Goal: Transaction & Acquisition: Purchase product/service

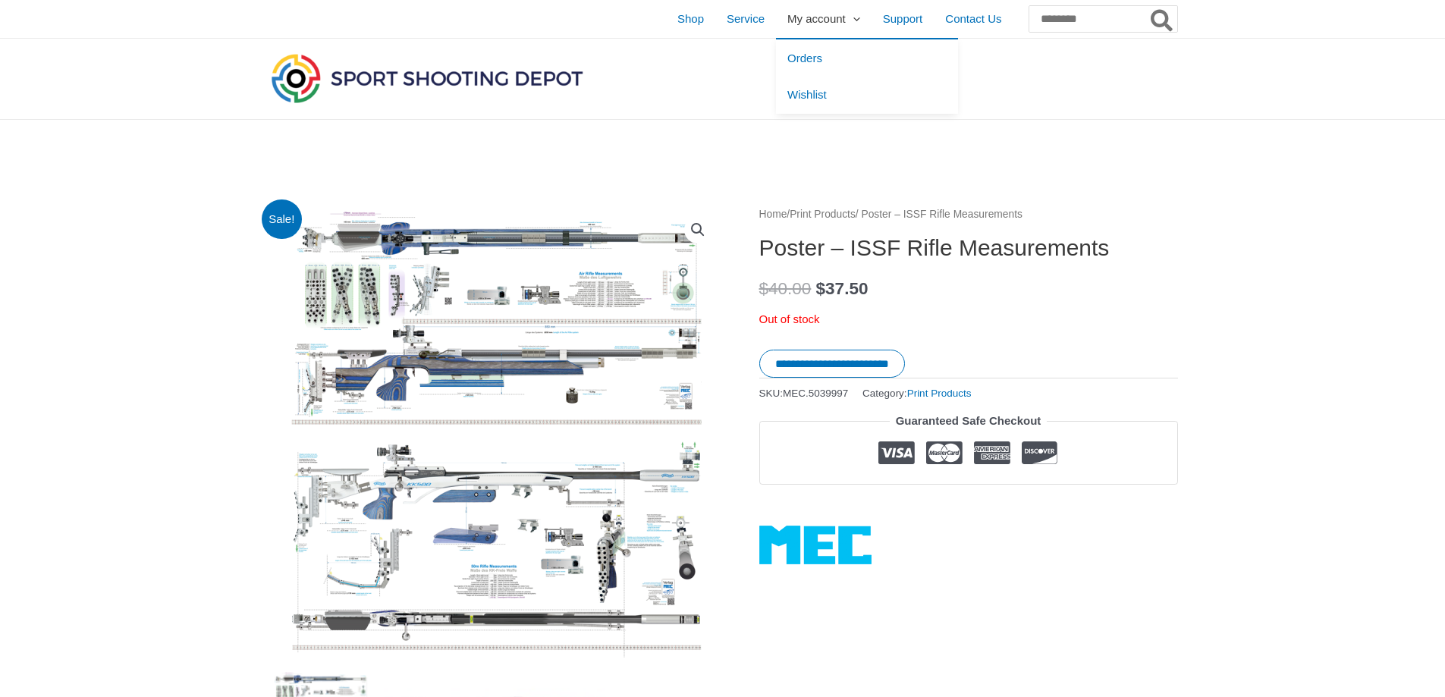
click at [788, 20] on span "My account" at bounding box center [817, 19] width 58 height 38
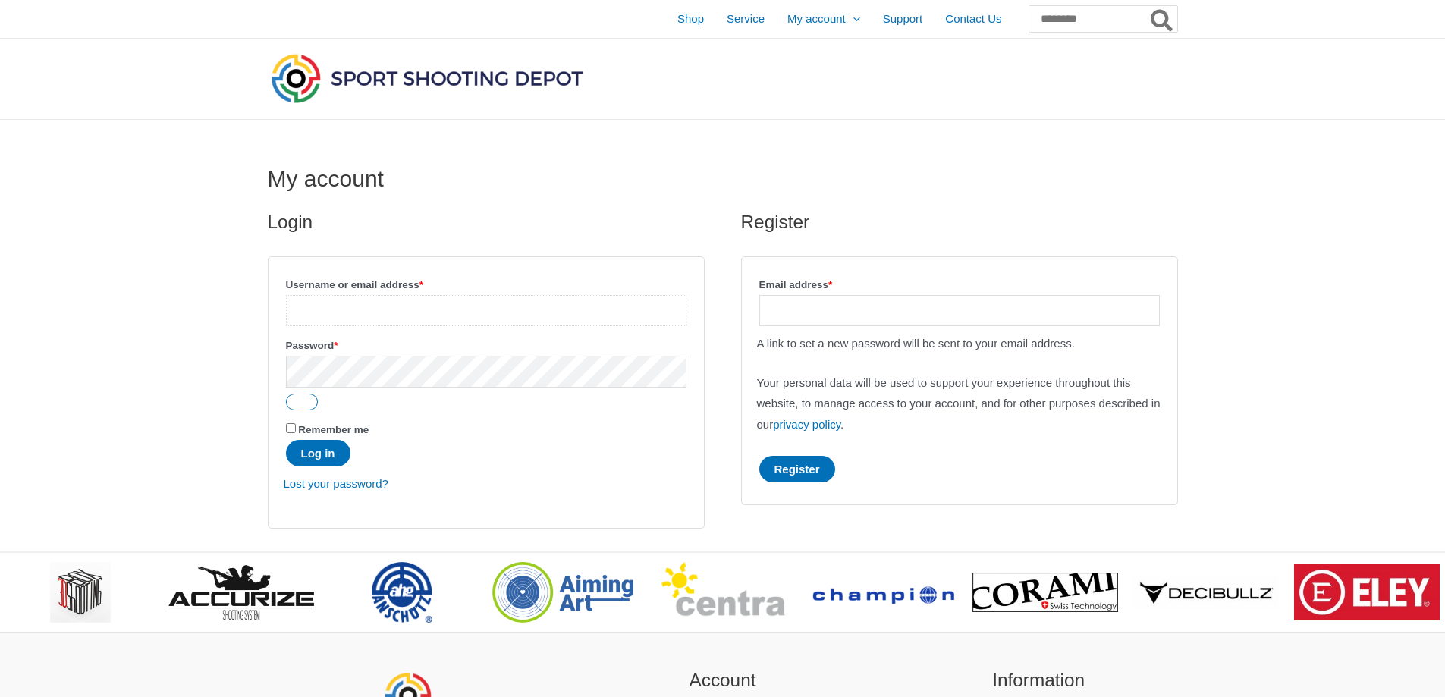
type input "**********"
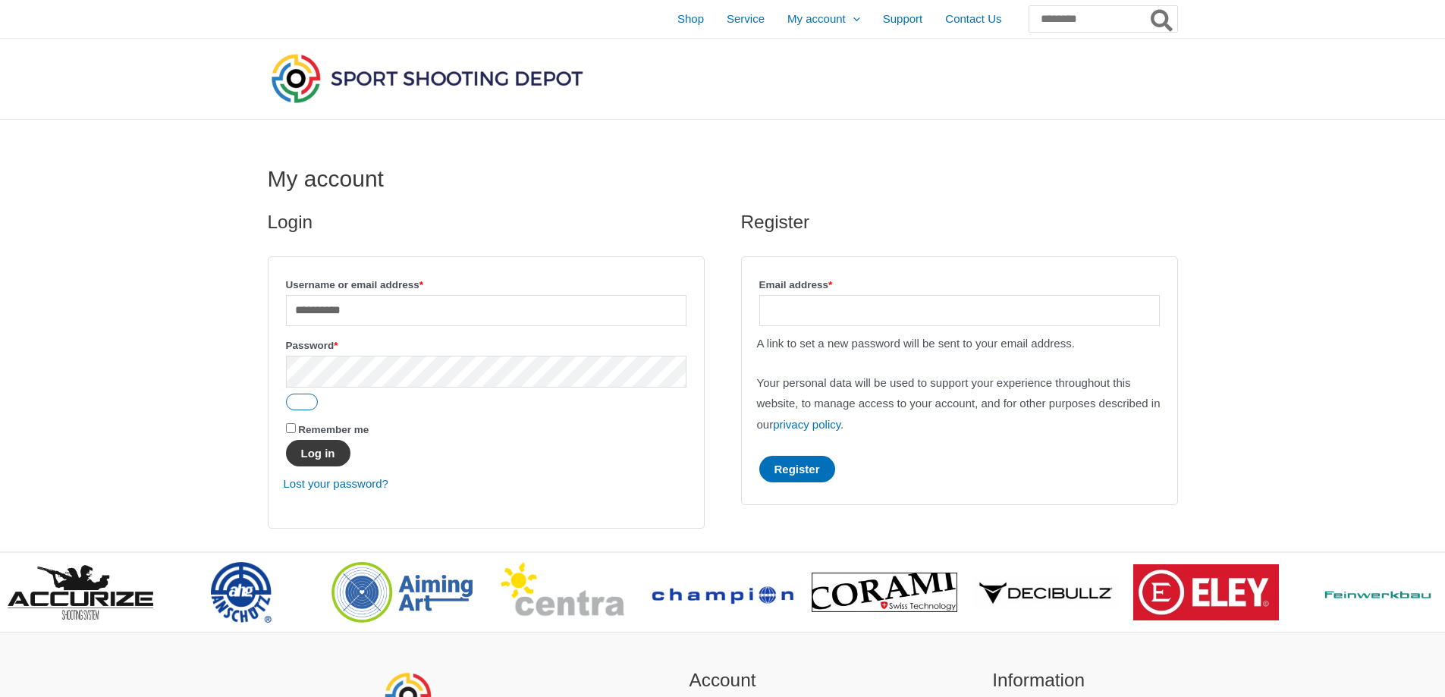
click at [301, 458] on button "Log in" at bounding box center [318, 453] width 64 height 27
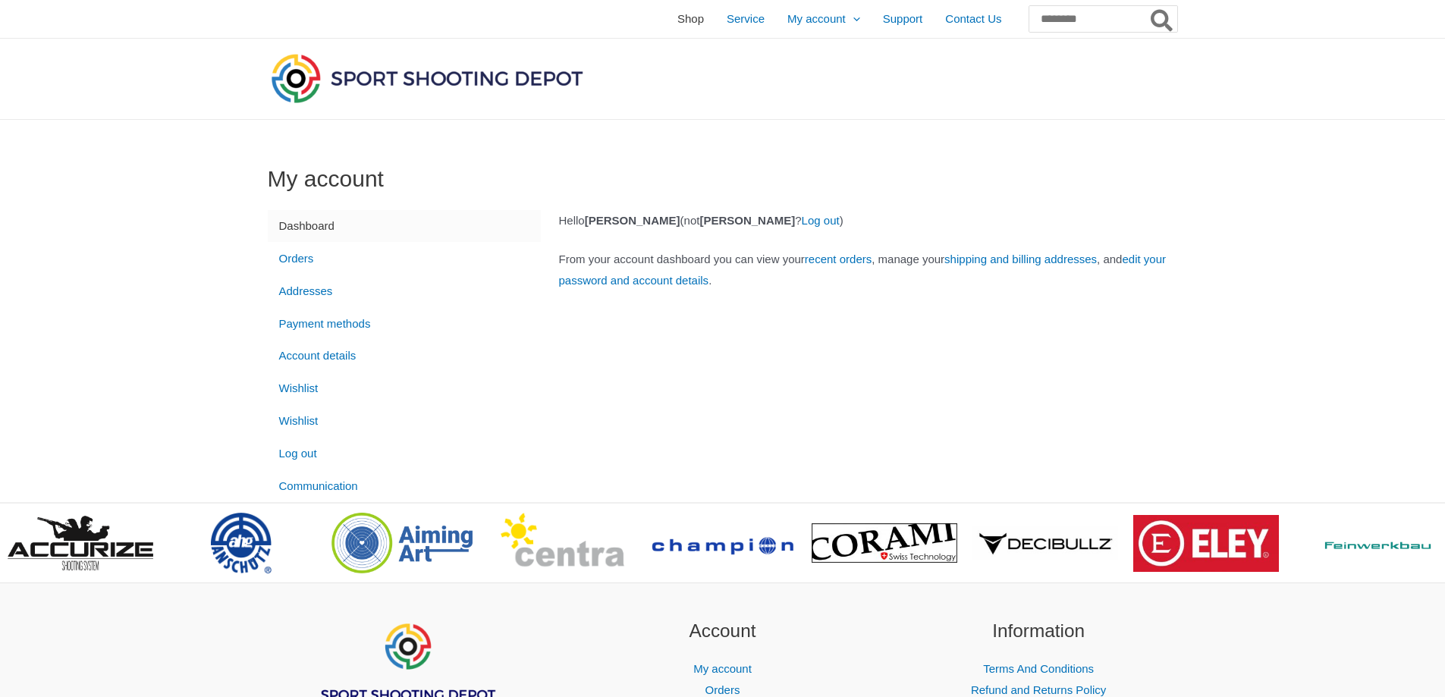
click at [678, 20] on span "Shop" at bounding box center [691, 19] width 27 height 38
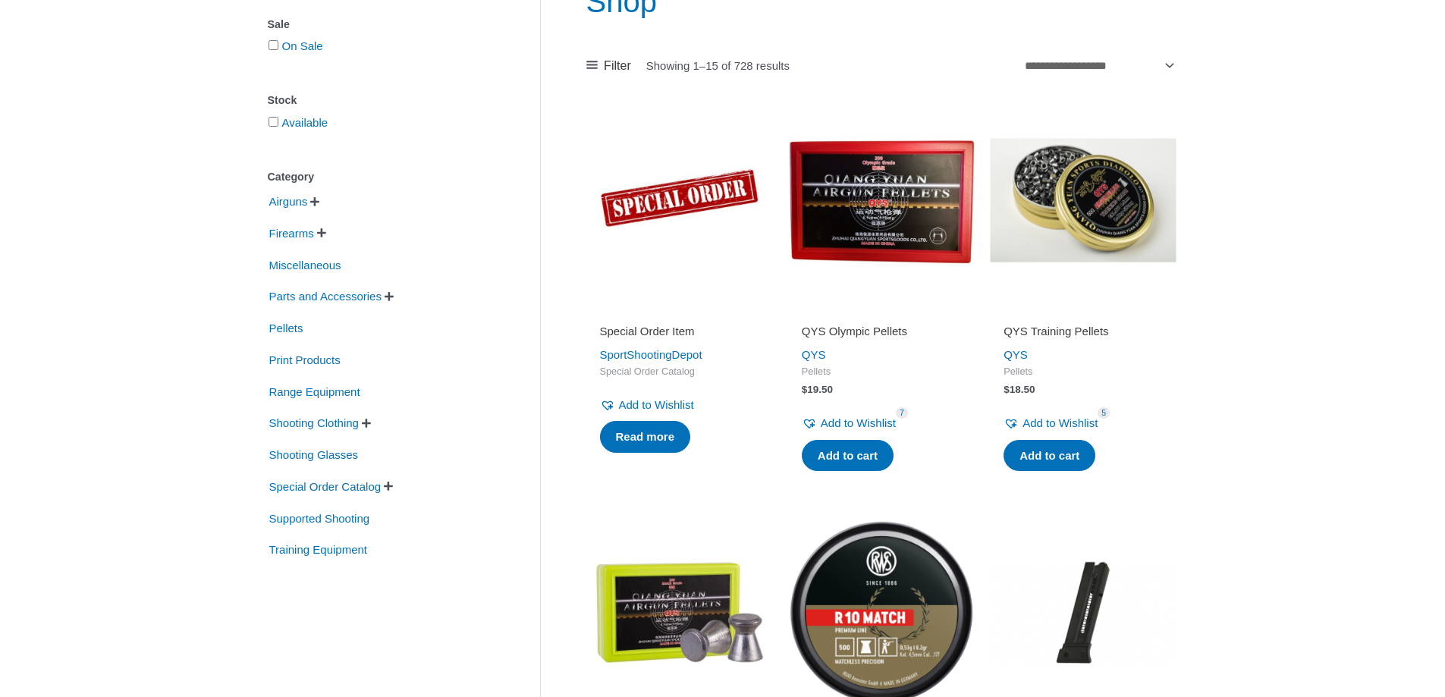
scroll to position [228, 0]
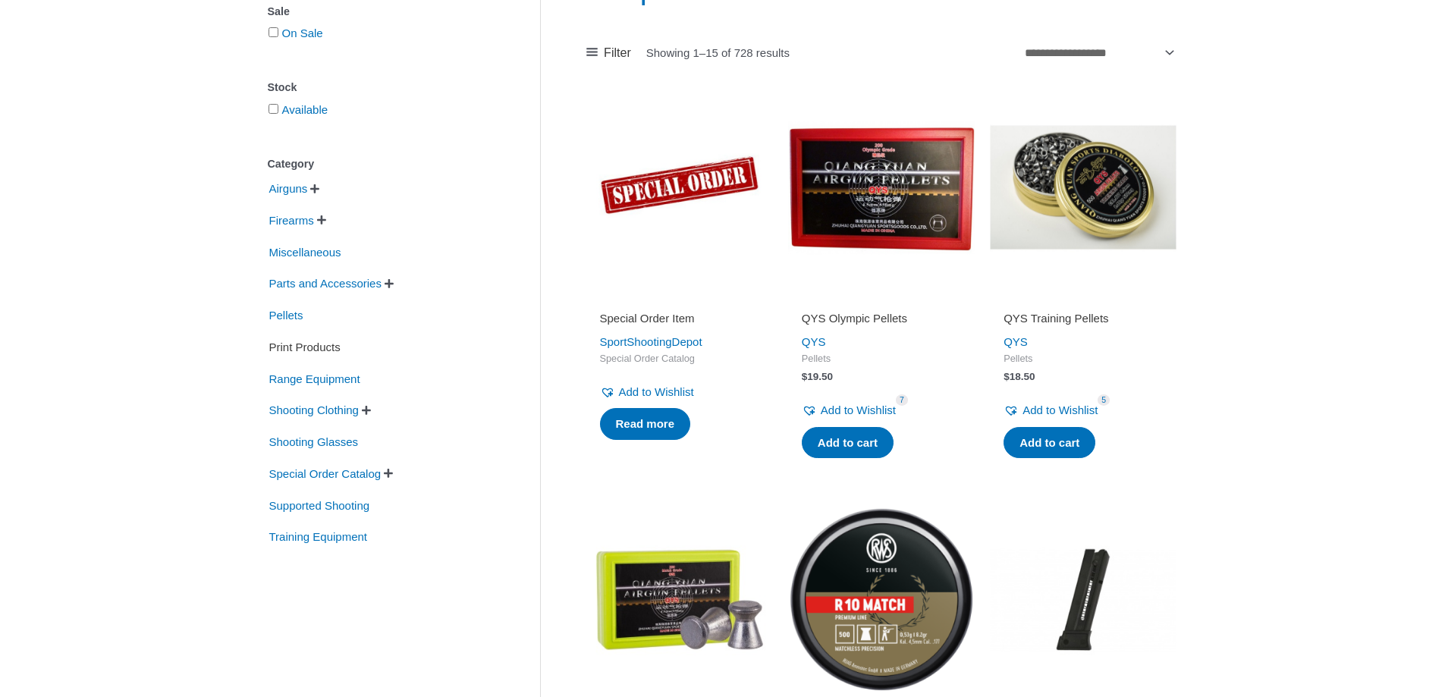
click at [288, 346] on span "Print Products" at bounding box center [305, 348] width 74 height 26
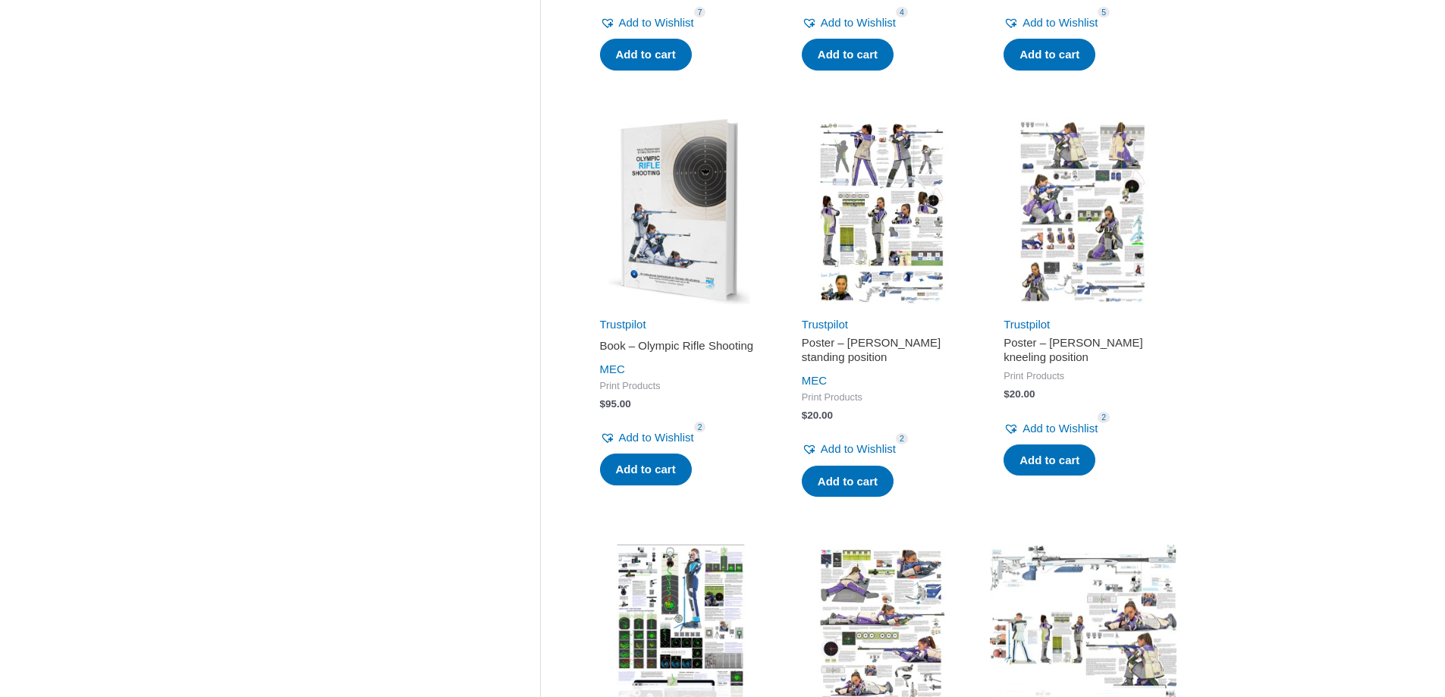
scroll to position [1442, 0]
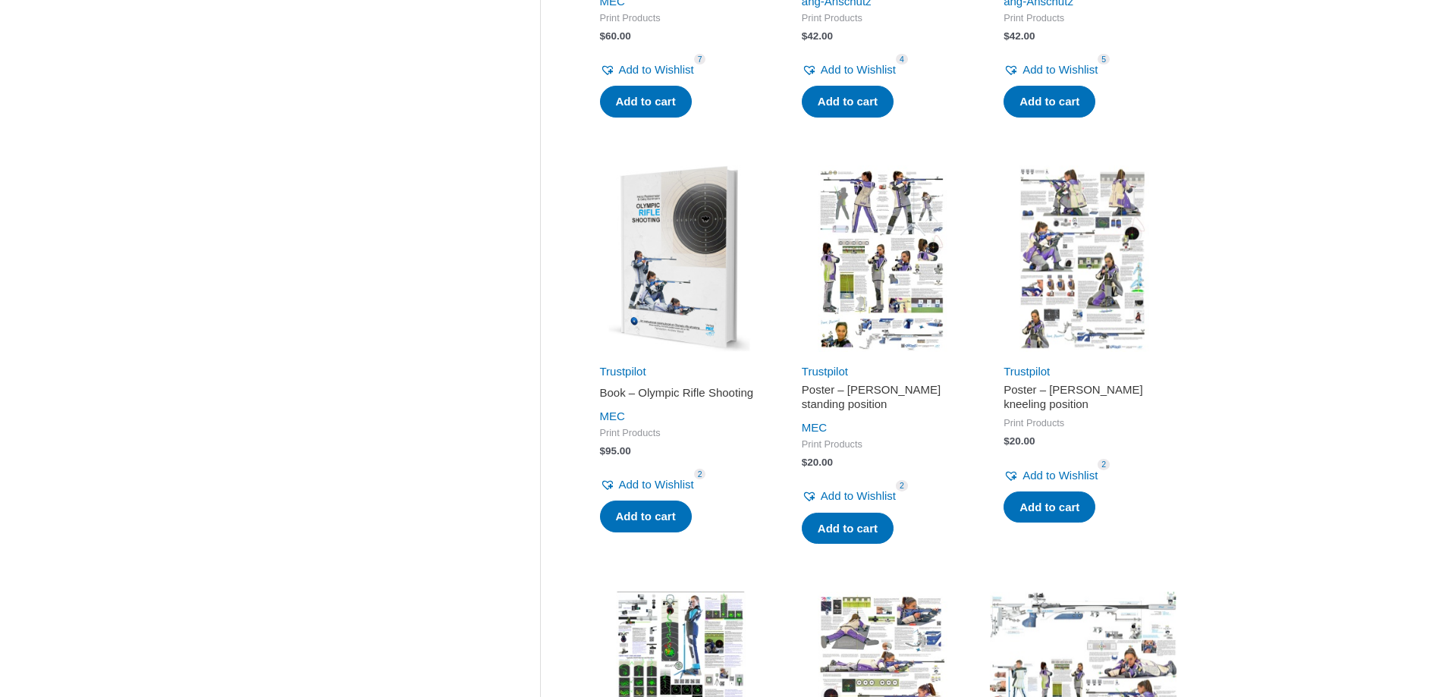
click at [891, 259] on img at bounding box center [881, 258] width 187 height 187
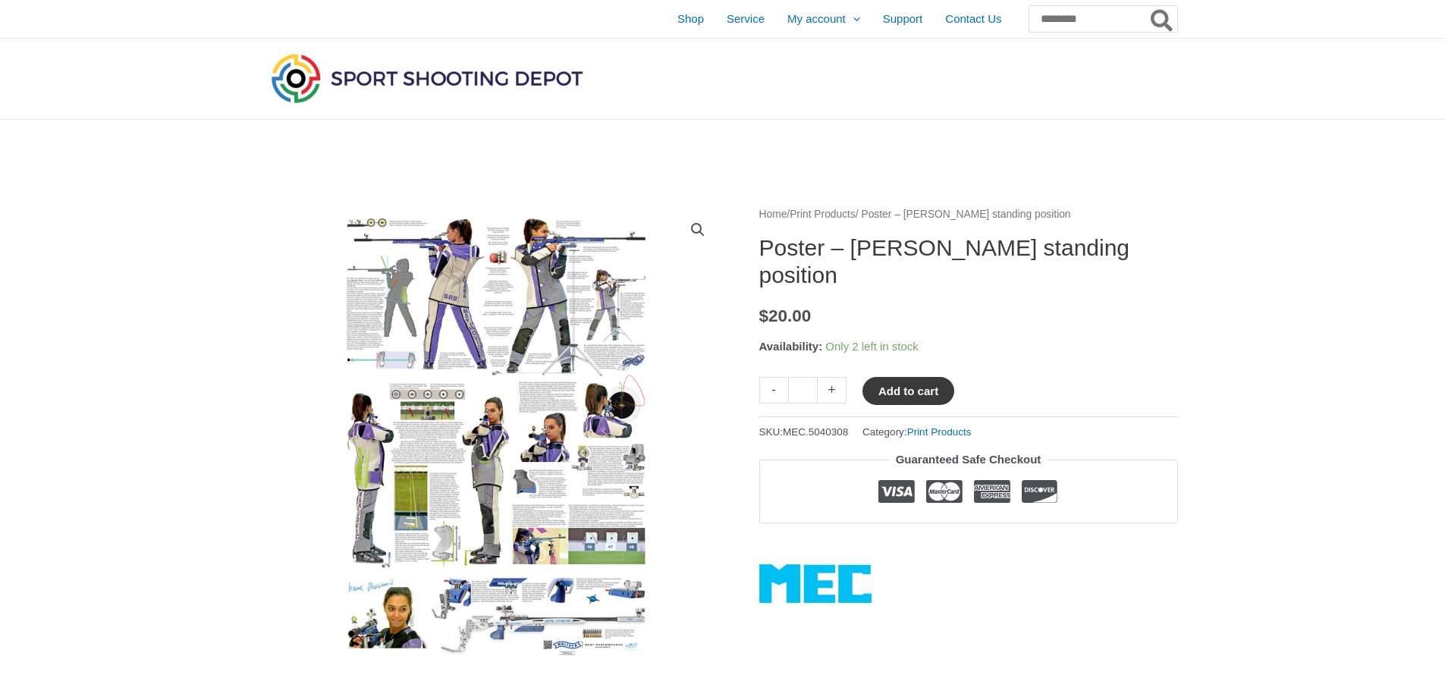
click at [915, 383] on button "Add to cart" at bounding box center [909, 391] width 92 height 28
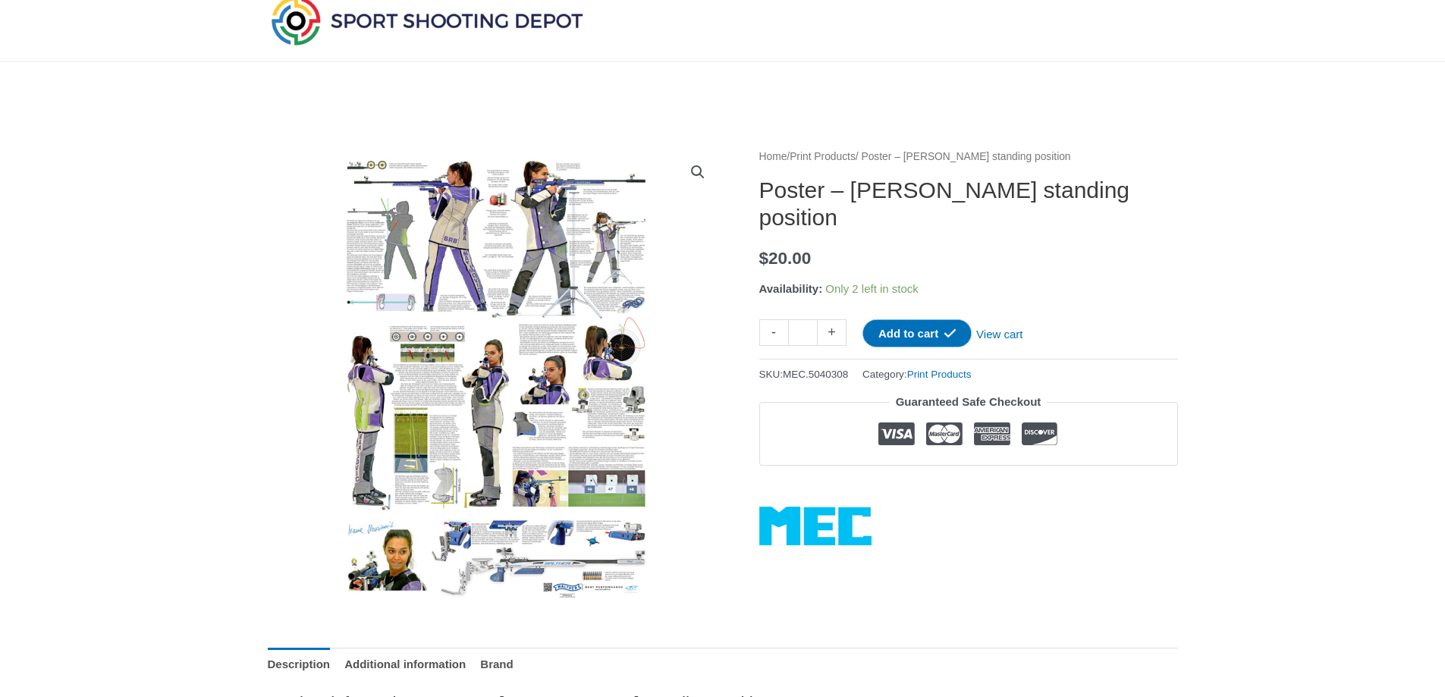
scroll to position [76, 0]
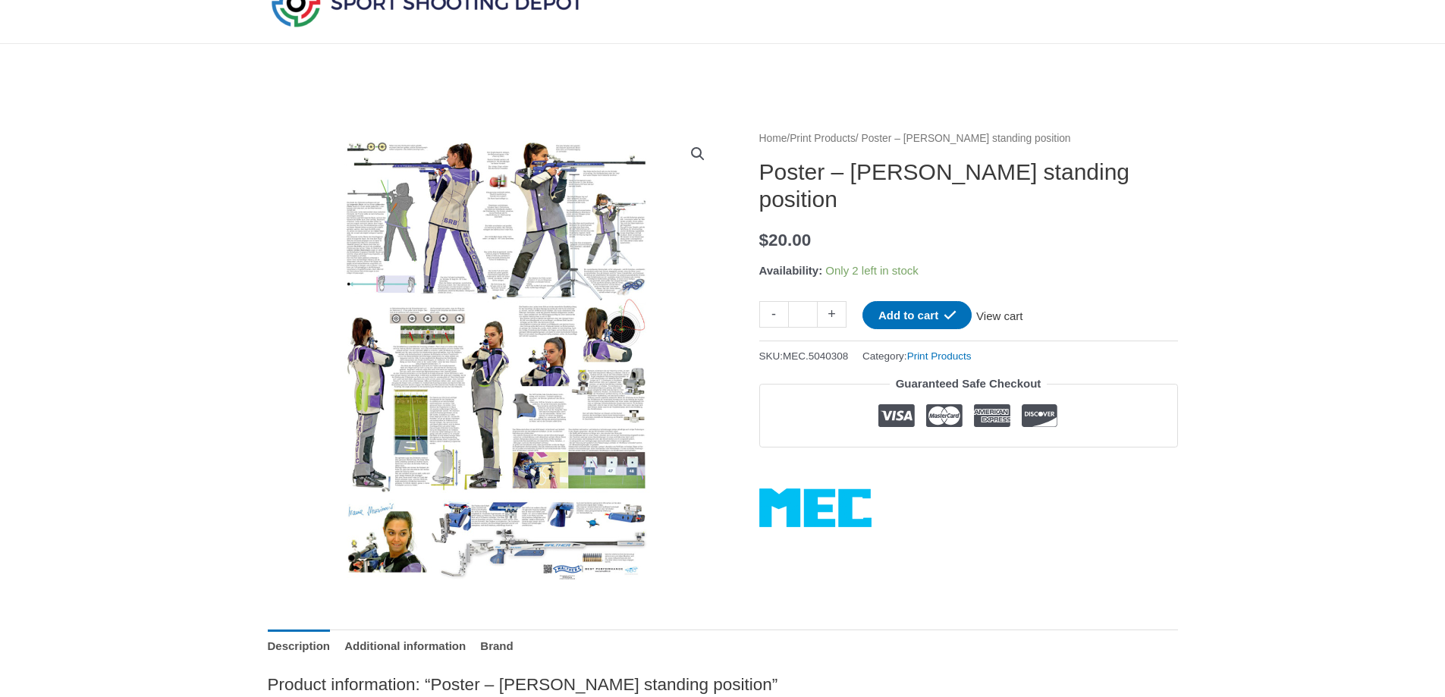
click at [1006, 313] on link "View cart" at bounding box center [999, 314] width 55 height 26
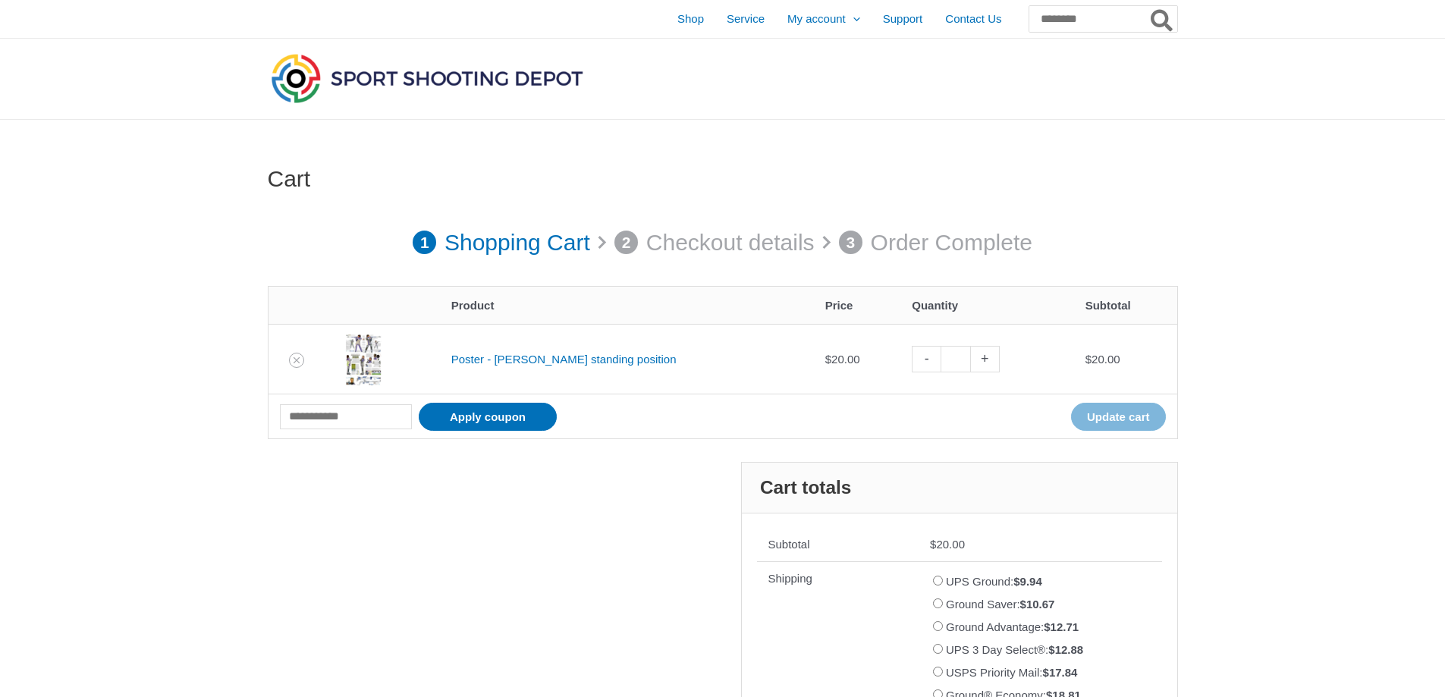
scroll to position [76, 0]
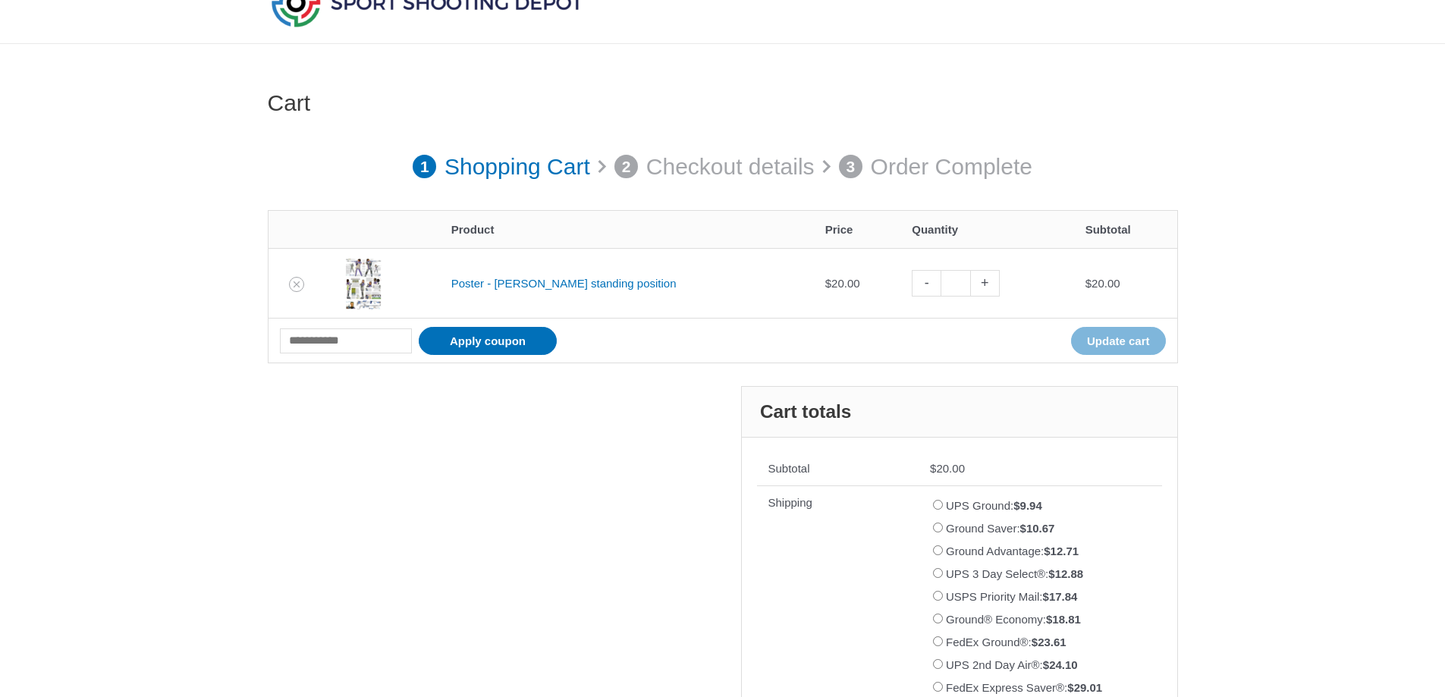
click at [1284, 382] on div "Cart 1 Shopping Cart 2 Checkout details 3 Order Complete Remove item Thumbnail …" at bounding box center [722, 517] width 1445 height 946
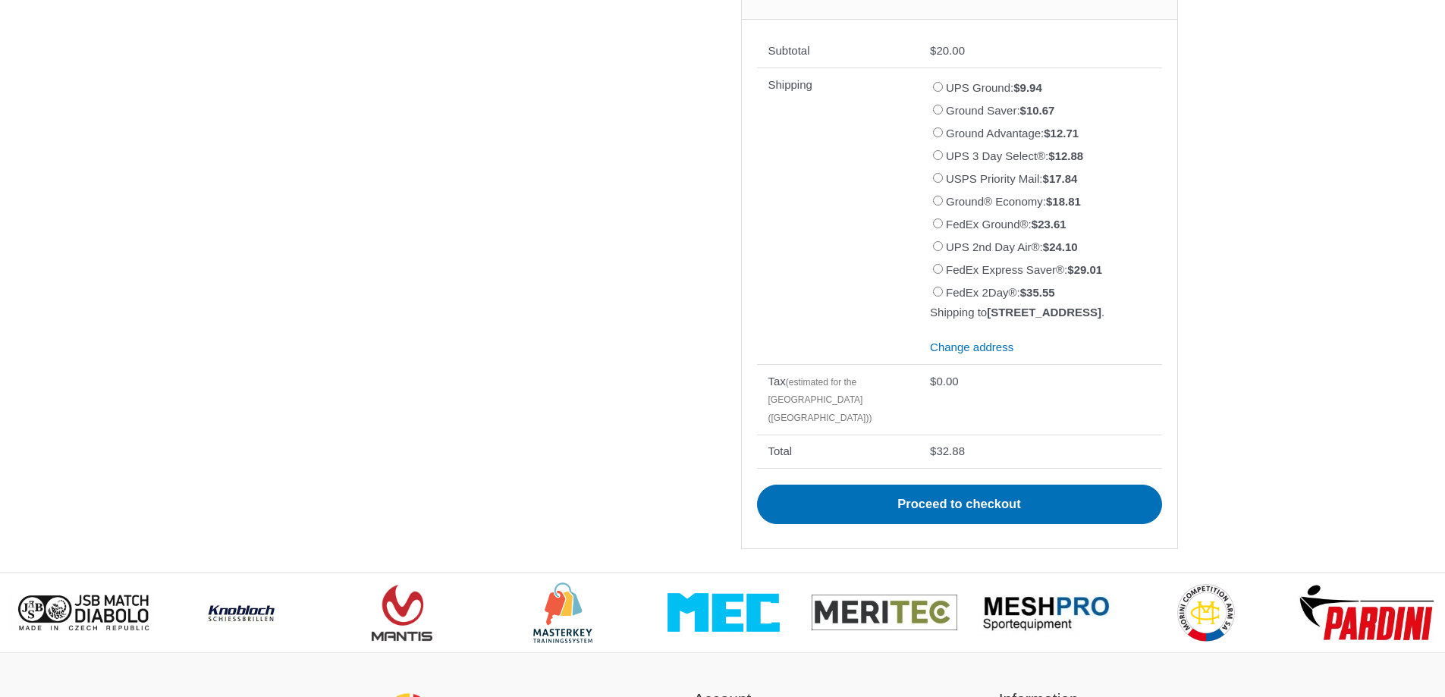
scroll to position [455, 0]
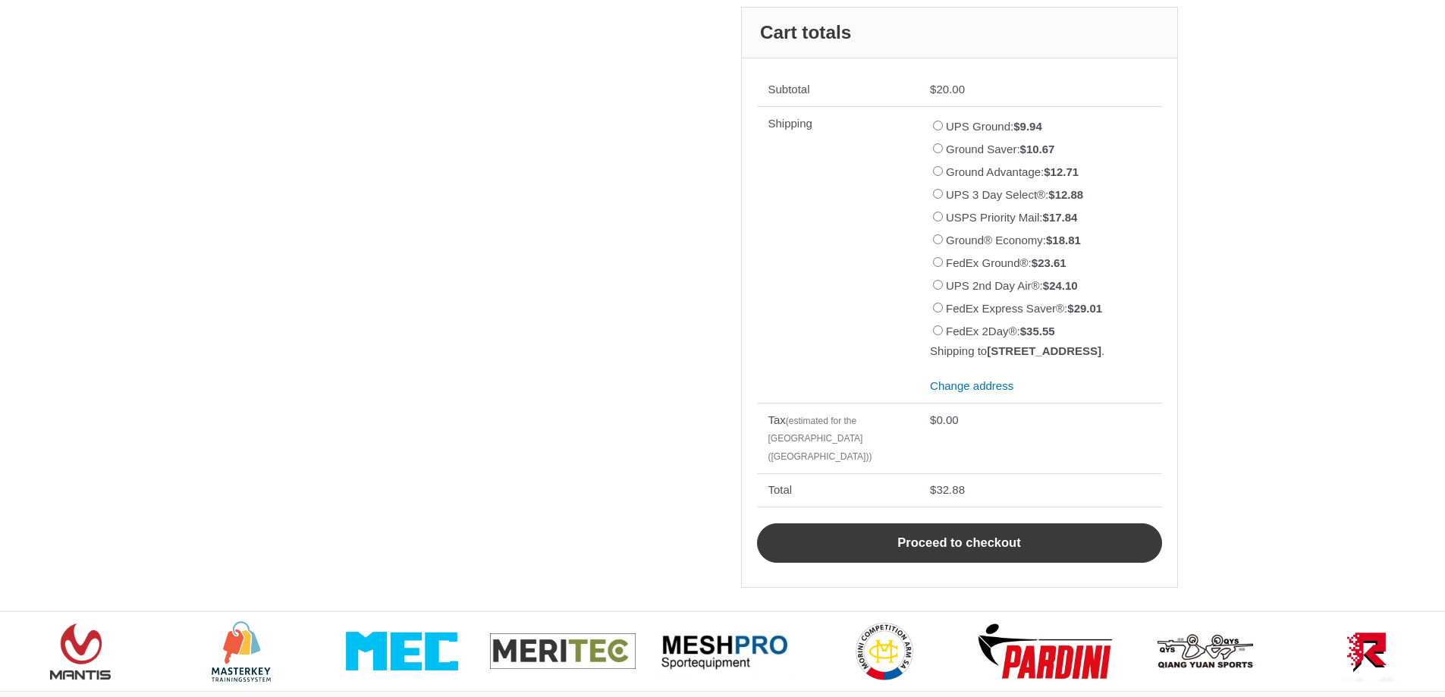
click at [988, 539] on link "Proceed to checkout" at bounding box center [959, 543] width 405 height 39
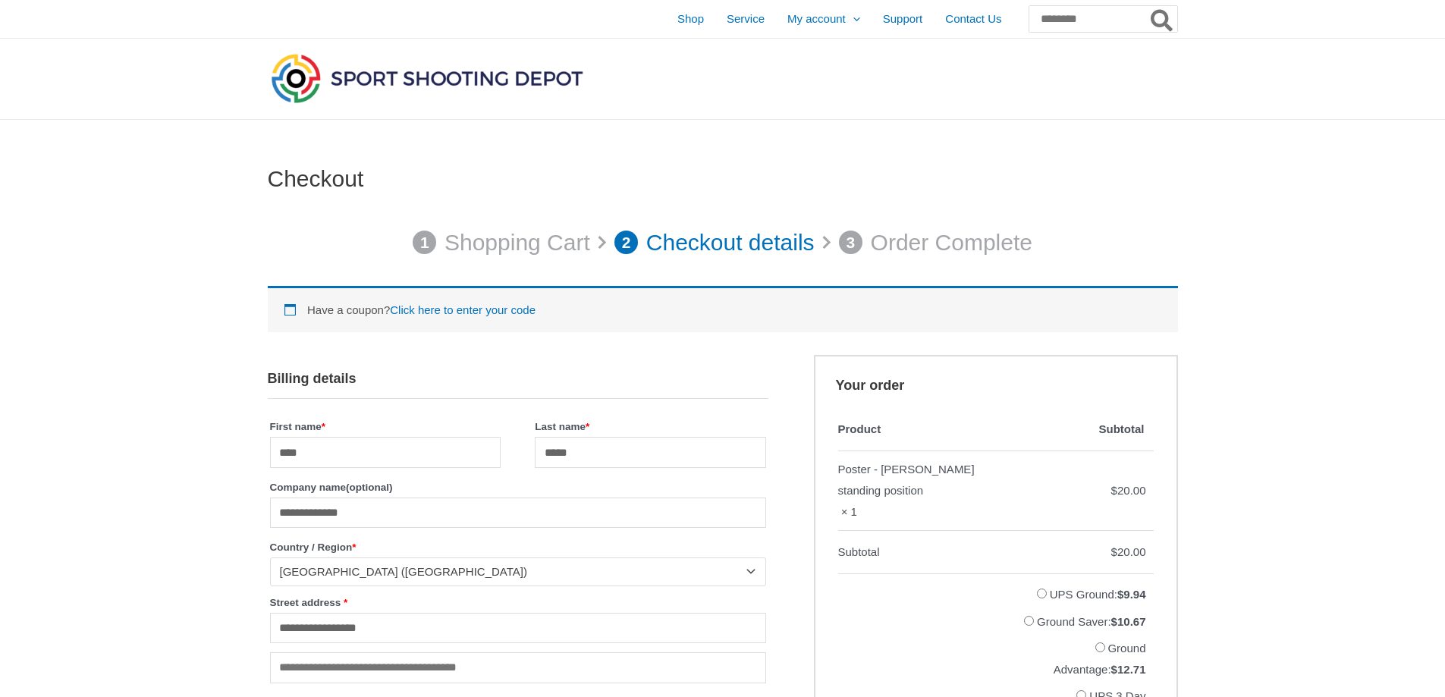
select select "**"
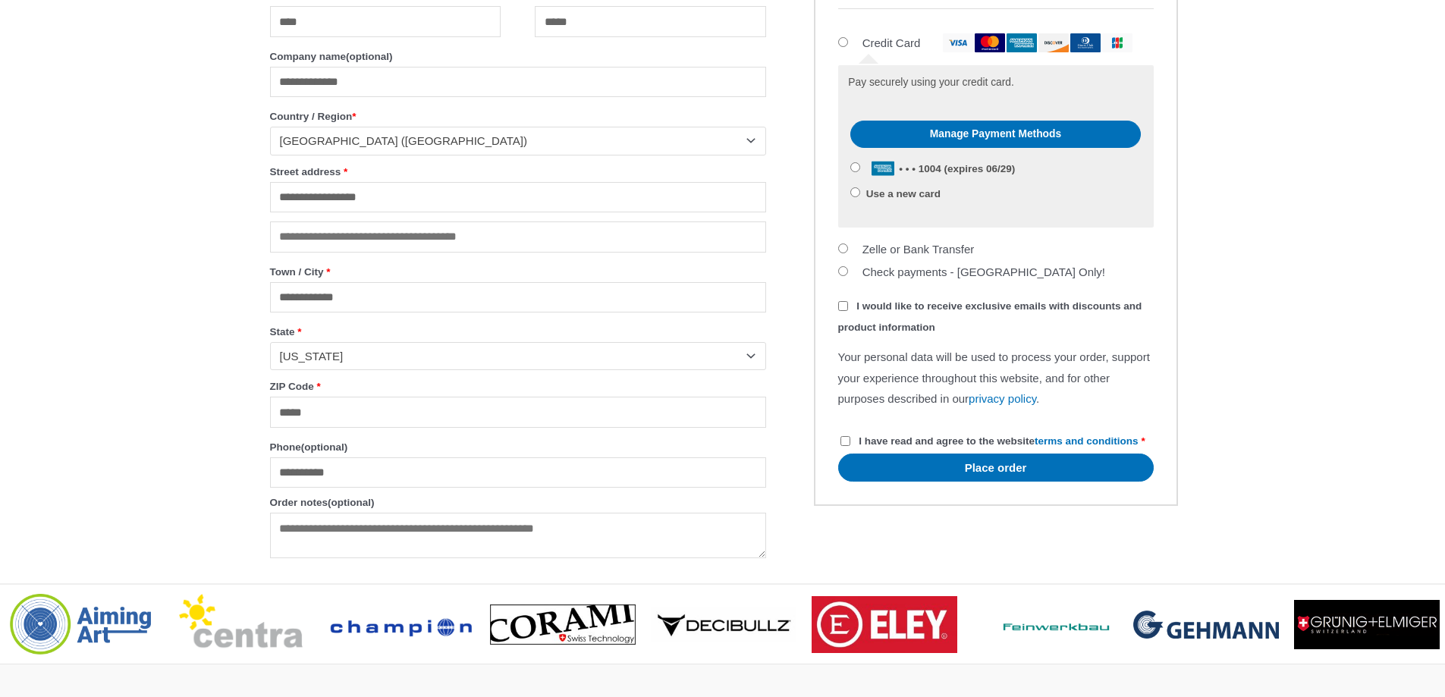
scroll to position [1138, 0]
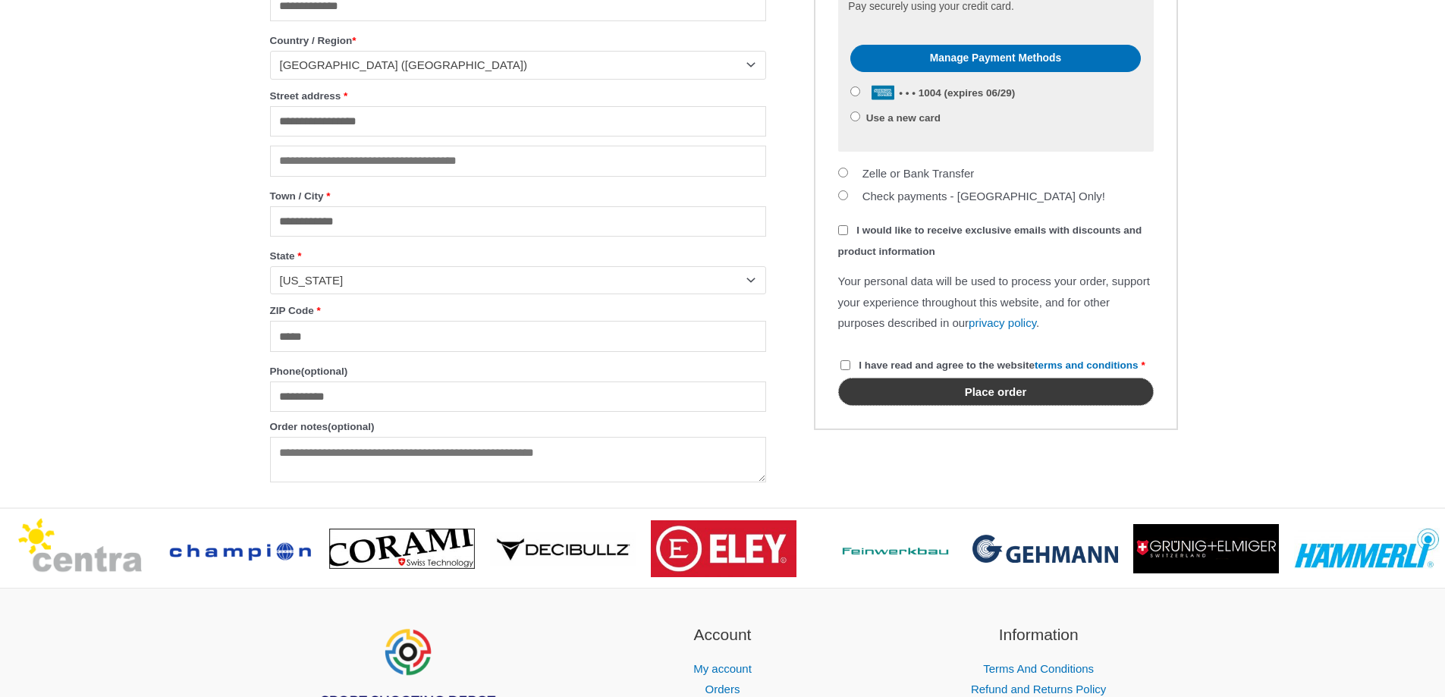
click at [1056, 406] on button "Place order" at bounding box center [996, 392] width 316 height 28
